Goal: Information Seeking & Learning: Learn about a topic

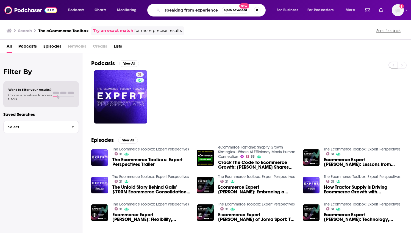
type input "speaking from experience"
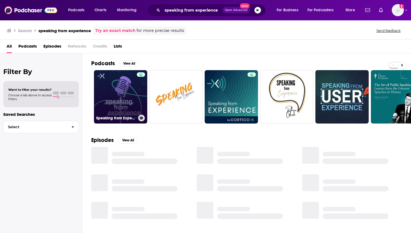
click at [130, 98] on link "Speaking from Experience" at bounding box center [120, 96] width 53 height 53
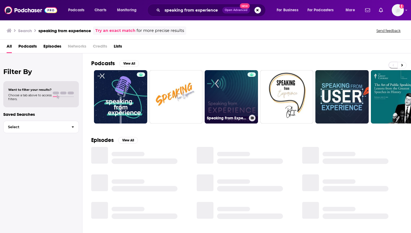
click at [219, 100] on link "Speaking From Experience by Cortico-X" at bounding box center [231, 96] width 53 height 53
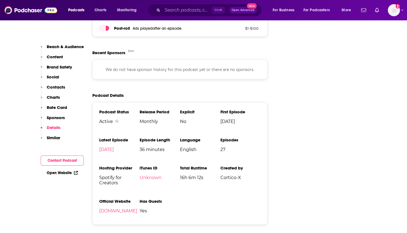
scroll to position [621, 0]
click at [114, 150] on link "[DATE]" at bounding box center [106, 148] width 15 height 5
